Goal: Find specific page/section: Find specific page/section

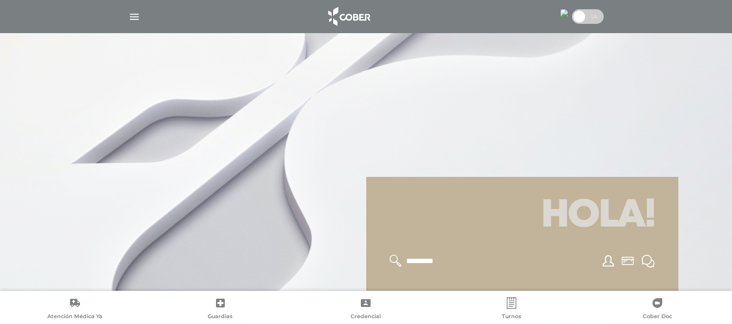
click at [569, 12] on div at bounding box center [580, 16] width 47 height 19
click at [564, 12] on img at bounding box center [565, 13] width 8 height 8
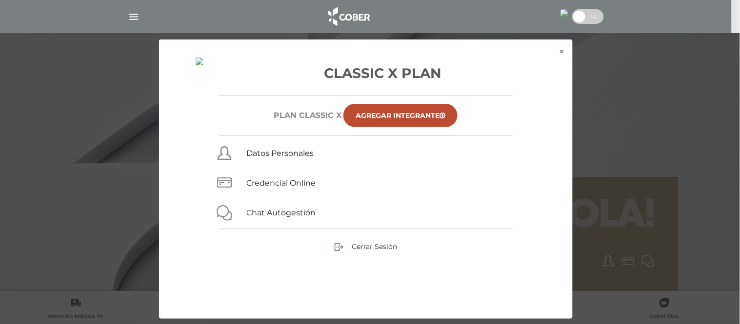
click at [564, 12] on img at bounding box center [565, 13] width 8 height 8
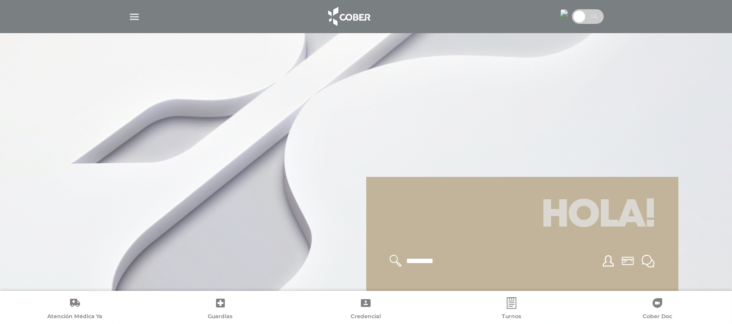
click at [130, 18] on img "button" at bounding box center [134, 17] width 12 height 12
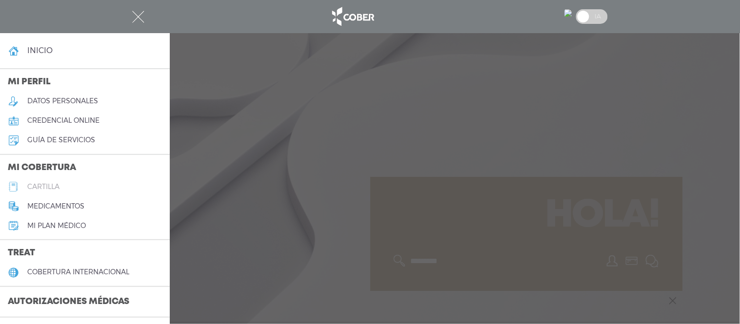
click at [32, 186] on h5 "cartilla" at bounding box center [43, 187] width 32 height 8
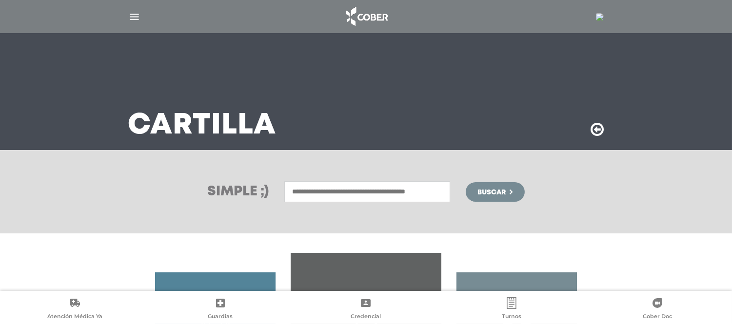
click at [355, 190] on input "text" at bounding box center [367, 192] width 166 height 21
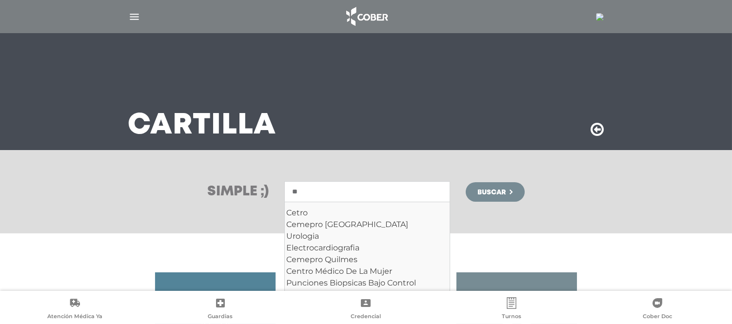
type input "*"
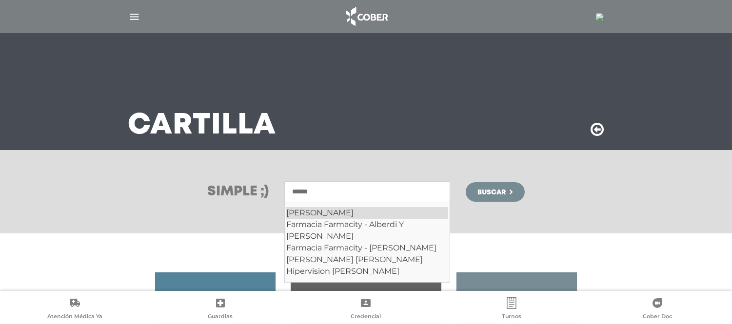
click at [316, 211] on div "[PERSON_NAME]" at bounding box center [367, 213] width 162 height 12
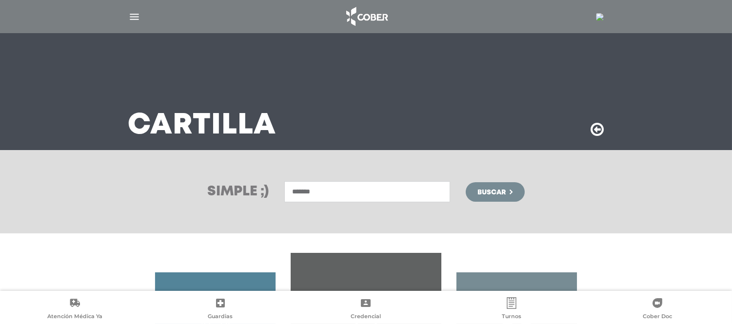
type input "******"
click at [476, 198] on button "Buscar" at bounding box center [495, 192] width 59 height 20
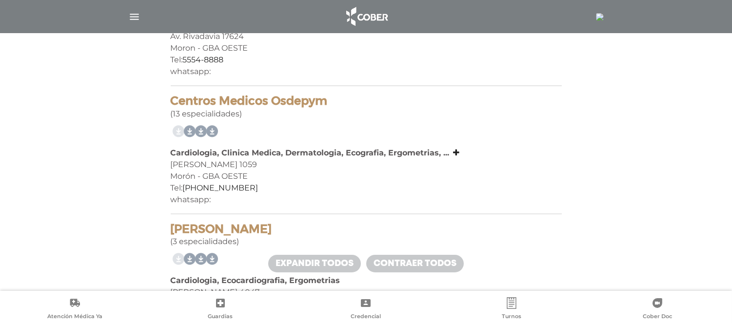
scroll to position [274, 0]
